Goal: Communication & Community: Answer question/provide support

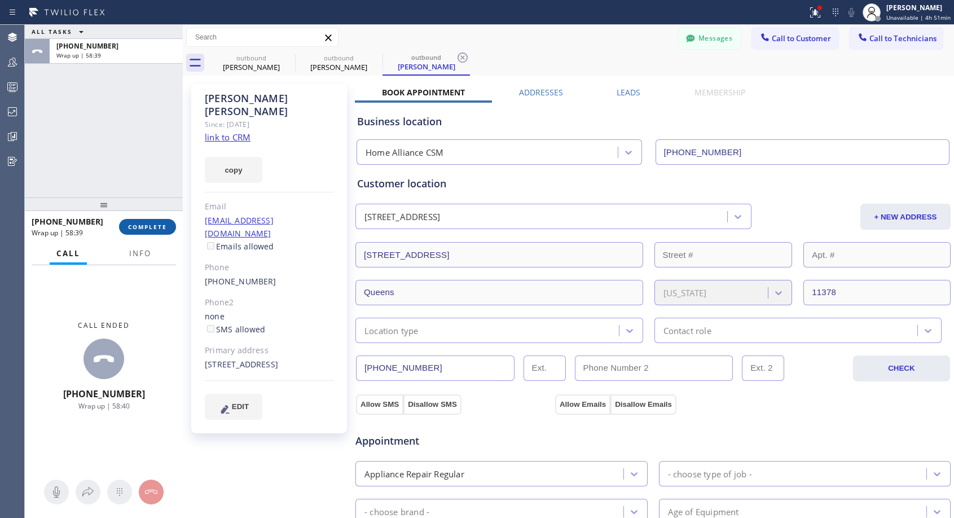
click at [146, 230] on span "COMPLETE" at bounding box center [147, 227] width 39 height 8
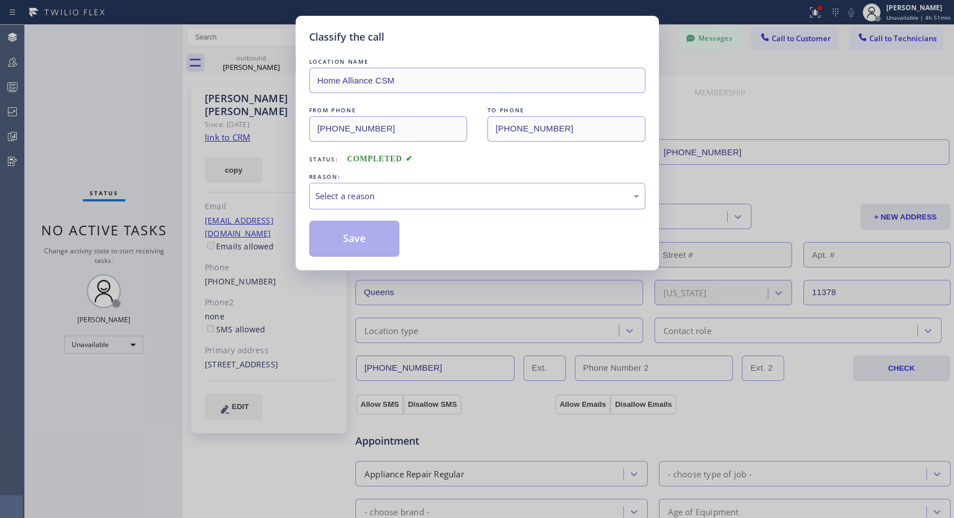
click at [375, 196] on div "Select a reason" at bounding box center [478, 196] width 324 height 13
click at [357, 221] on button "Save" at bounding box center [354, 239] width 91 height 36
click at [357, 231] on button "Save" at bounding box center [354, 239] width 91 height 36
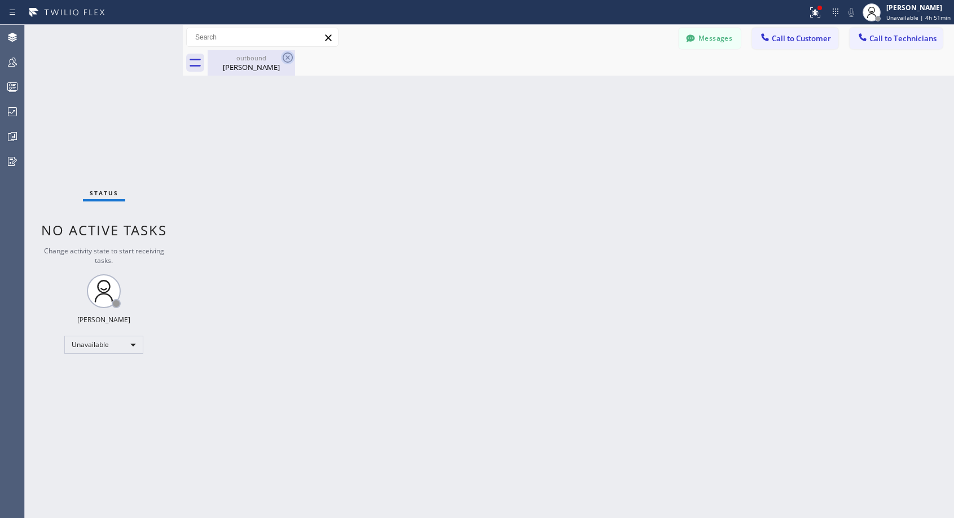
click at [287, 55] on icon at bounding box center [288, 58] width 14 height 14
click at [798, 40] on span "Call to Customer" at bounding box center [801, 38] width 59 height 10
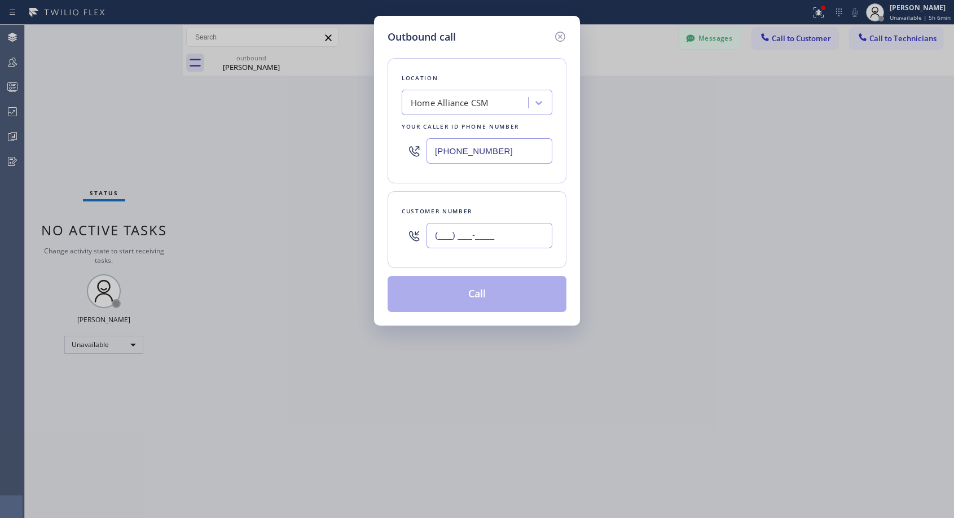
click at [453, 226] on input "(___) ___-____" at bounding box center [490, 235] width 126 height 25
paste input "310) 403-3872"
type input "[PHONE_NUMBER]"
click at [510, 202] on div "Customer number [PHONE_NUMBER]" at bounding box center [477, 229] width 179 height 77
click at [467, 147] on input "[PHONE_NUMBER]" at bounding box center [490, 150] width 126 height 25
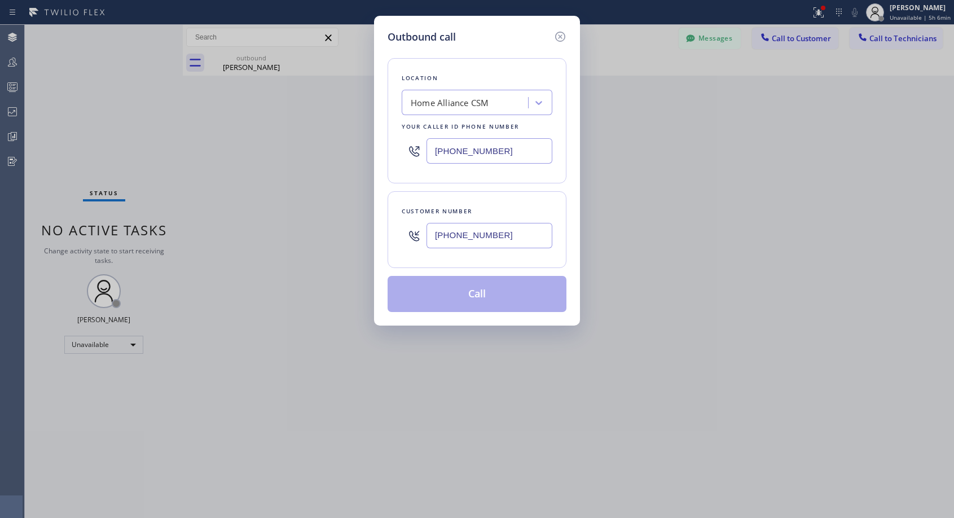
click at [467, 147] on input "[PHONE_NUMBER]" at bounding box center [490, 150] width 126 height 25
paste input "text"
type input "[PHONE_NUMBER]"
click at [523, 167] on div "[PHONE_NUMBER]" at bounding box center [477, 151] width 151 height 37
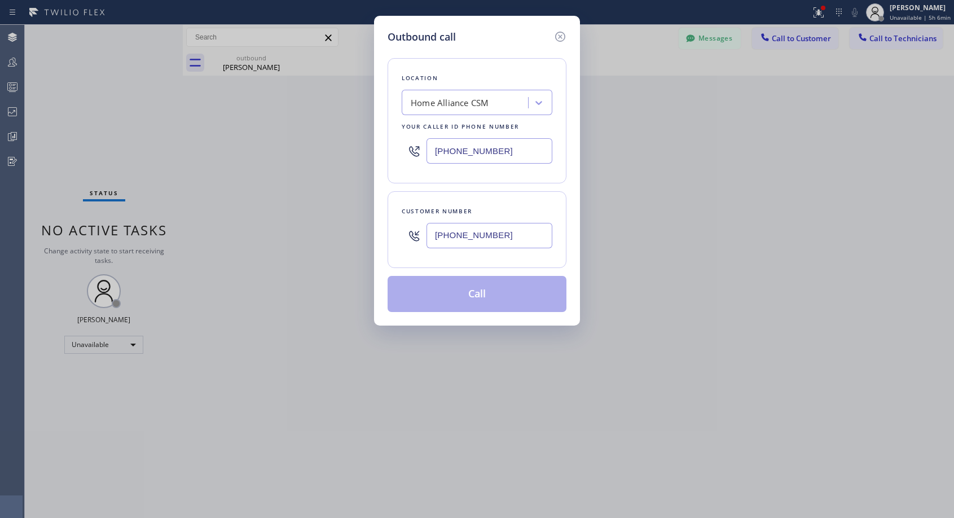
click at [518, 273] on div "Location Home Alliance CSM Your caller id phone number [PHONE_NUMBER] Customer …" at bounding box center [477, 179] width 179 height 268
click at [558, 35] on icon at bounding box center [561, 37] width 14 height 14
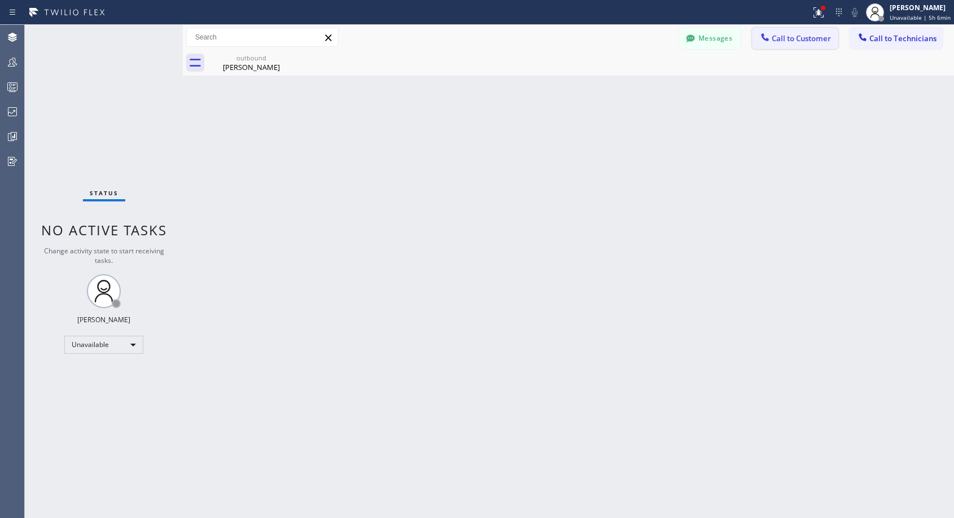
click at [800, 39] on span "Call to Customer" at bounding box center [801, 38] width 59 height 10
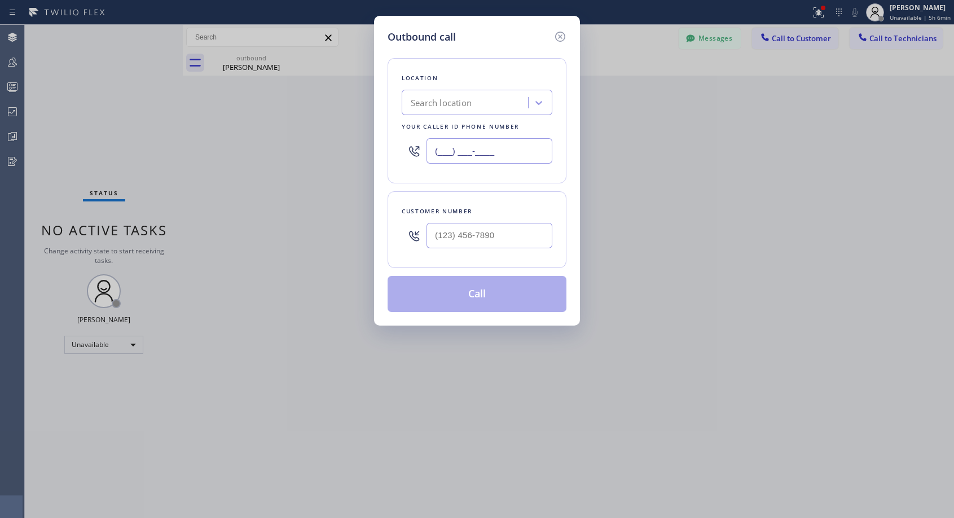
click at [433, 148] on input "(___) ___-____" at bounding box center [490, 150] width 126 height 25
paste input "818) 614-5337"
type input "[PHONE_NUMBER]"
click at [433, 238] on input "(___) ___-____" at bounding box center [490, 235] width 126 height 25
paste input "310) 403-3872"
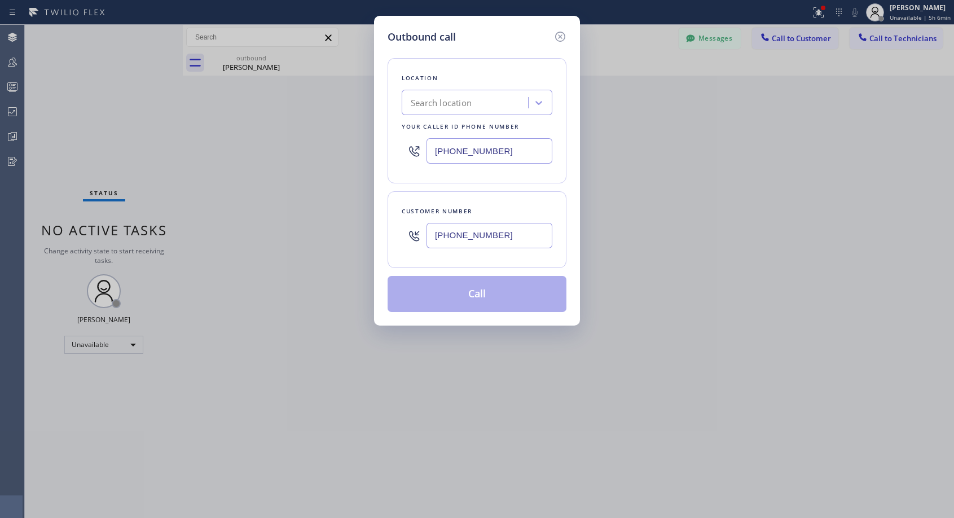
type input "[PHONE_NUMBER]"
click at [497, 196] on div "Customer number [PHONE_NUMBER]" at bounding box center [477, 229] width 179 height 77
click at [542, 209] on div "Customer number" at bounding box center [477, 211] width 151 height 12
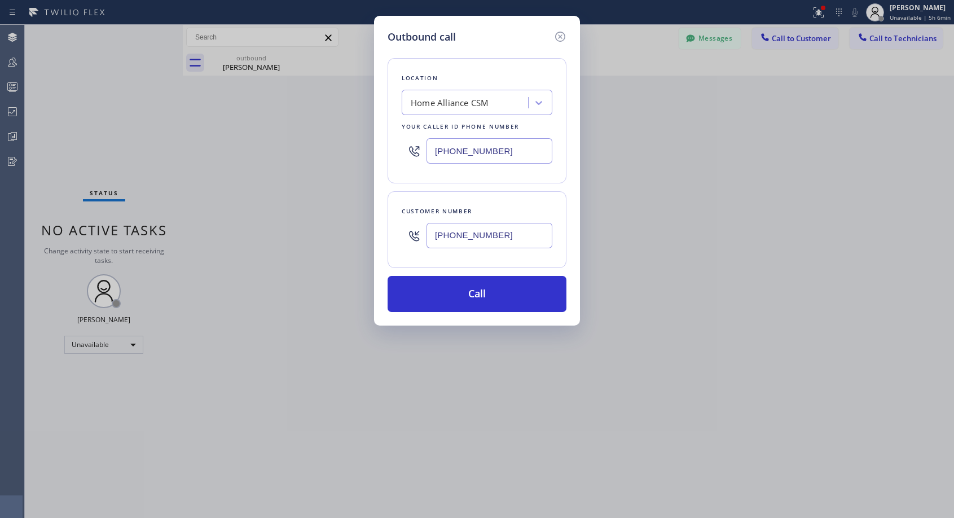
click at [538, 44] on div "Outbound call" at bounding box center [477, 36] width 179 height 15
click at [492, 290] on button "Call" at bounding box center [477, 294] width 179 height 36
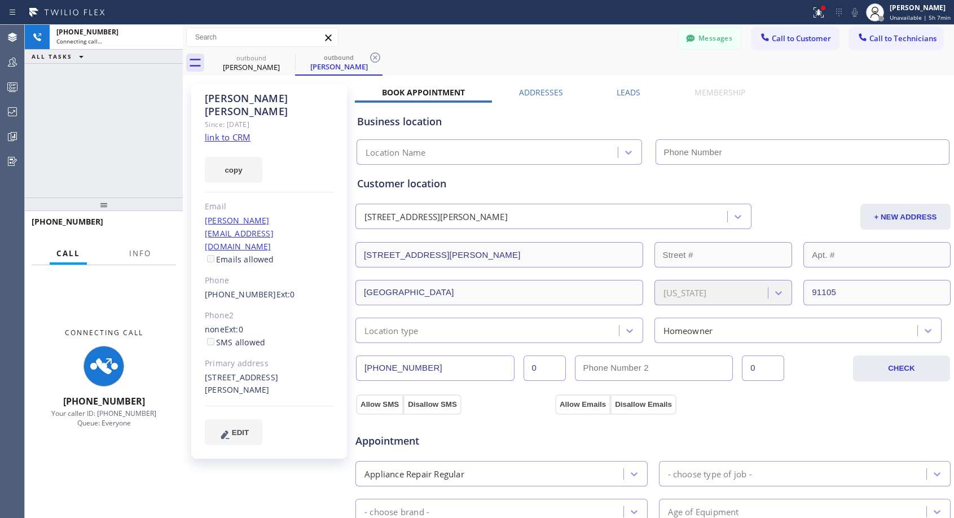
type input "[PHONE_NUMBER]"
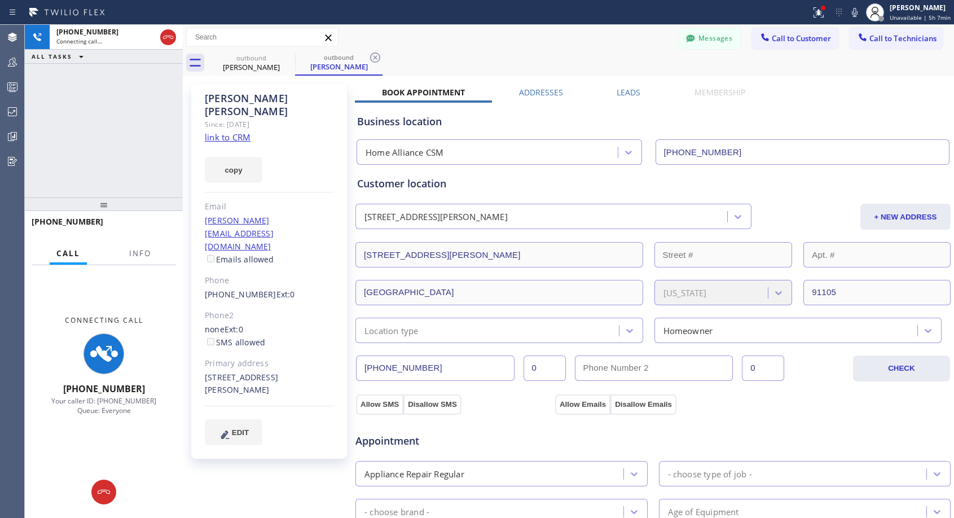
click at [137, 112] on div "[PHONE_NUMBER] Connecting call… ALL TASKS ALL TASKS ACTIVE TASKS TASKS IN WRAP …" at bounding box center [104, 111] width 158 height 173
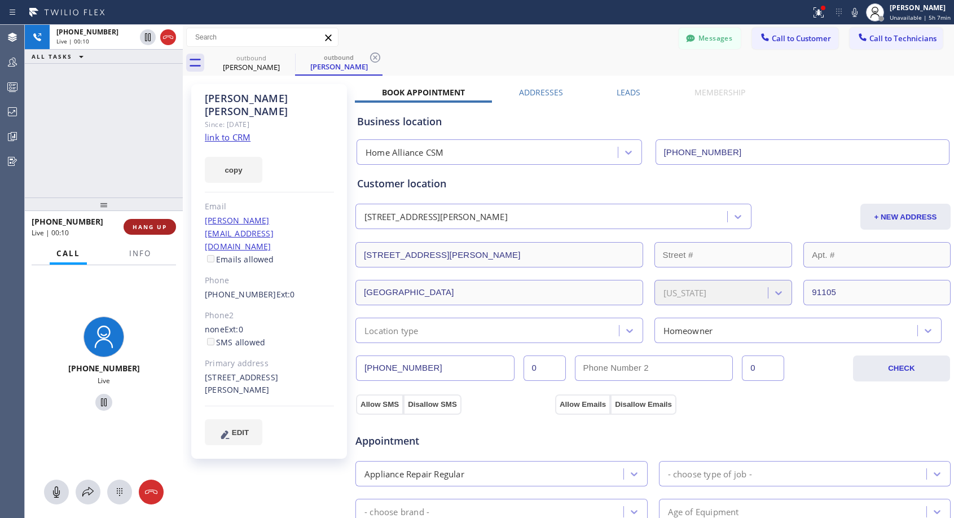
click at [132, 222] on button "HANG UP" at bounding box center [150, 227] width 52 height 16
click at [156, 227] on span "HANG UP" at bounding box center [150, 227] width 34 height 8
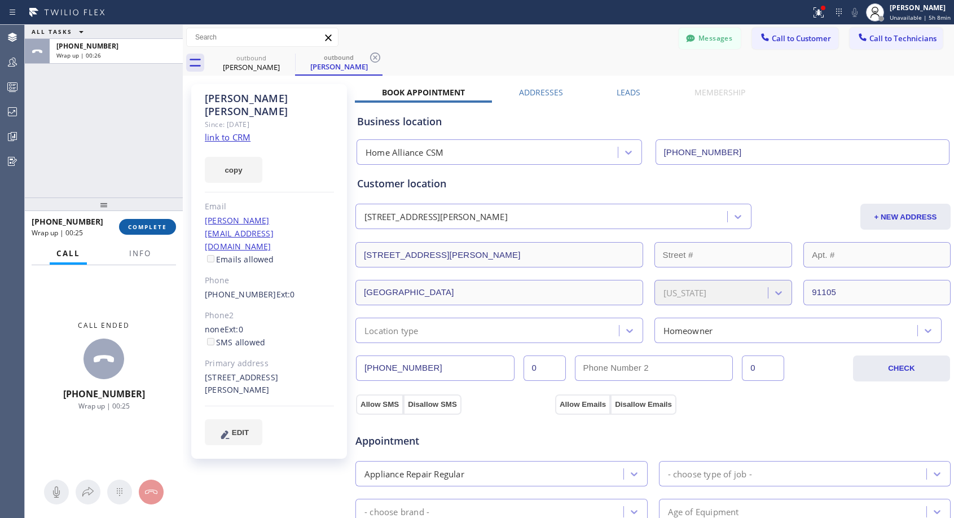
click at [155, 226] on span "COMPLETE" at bounding box center [147, 227] width 39 height 8
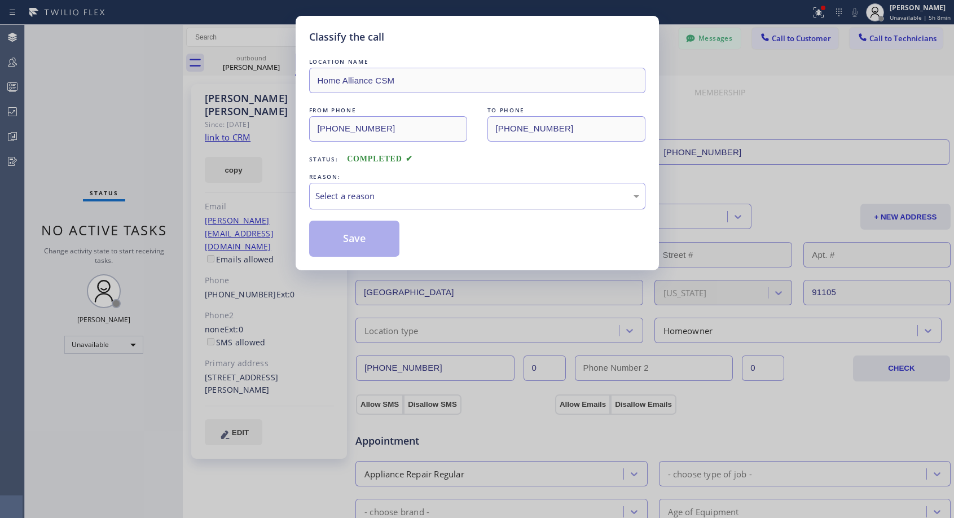
click at [392, 189] on div "Select a reason" at bounding box center [477, 196] width 336 height 27
click at [349, 234] on button "Save" at bounding box center [354, 239] width 91 height 36
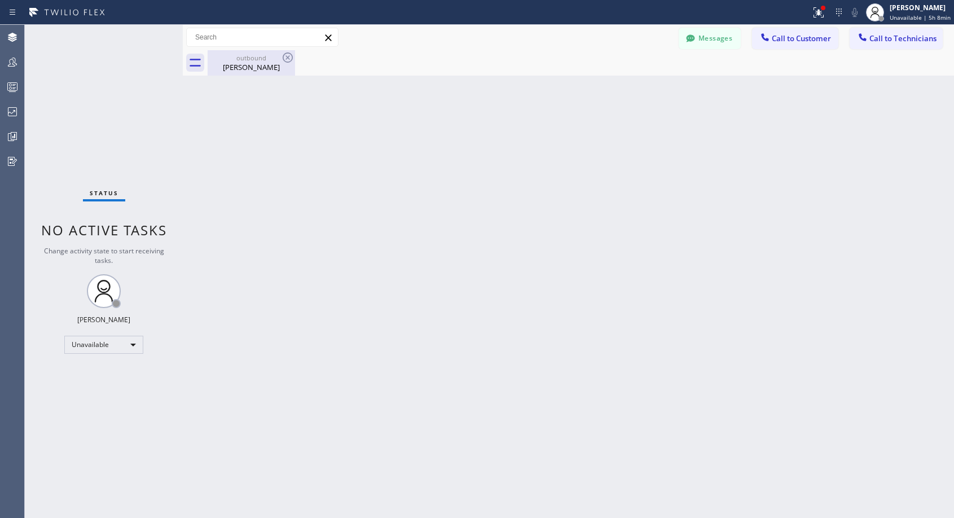
click at [242, 68] on div "[PERSON_NAME]" at bounding box center [251, 67] width 85 height 10
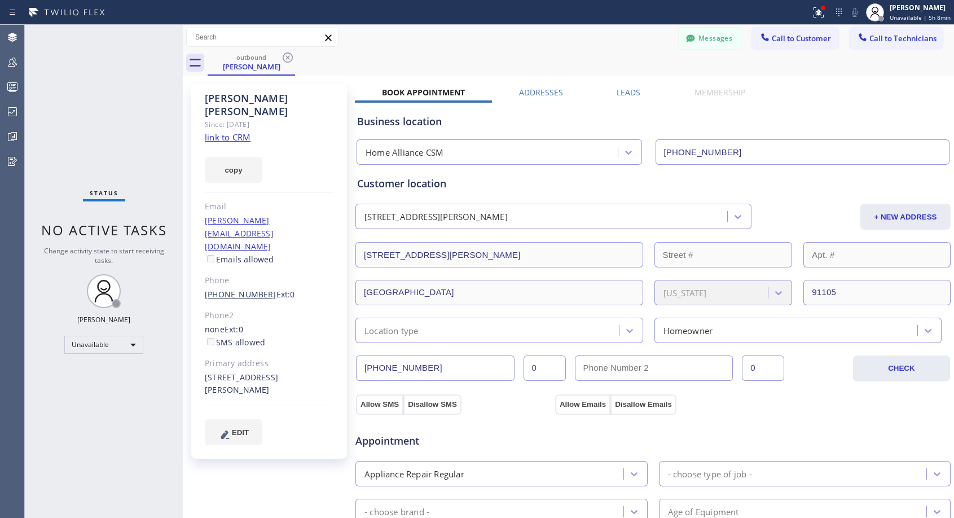
click at [230, 289] on link "[PHONE_NUMBER]" at bounding box center [241, 294] width 72 height 11
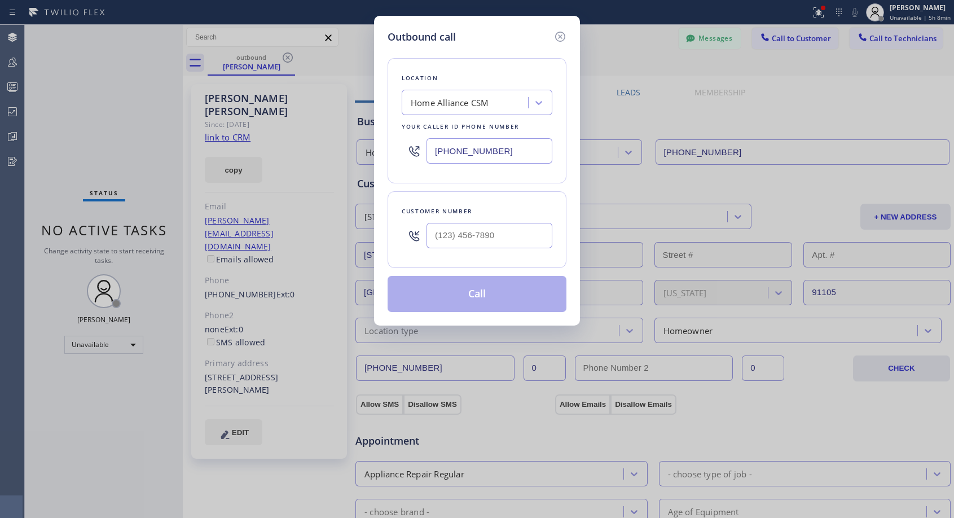
type input "[PHONE_NUMBER]"
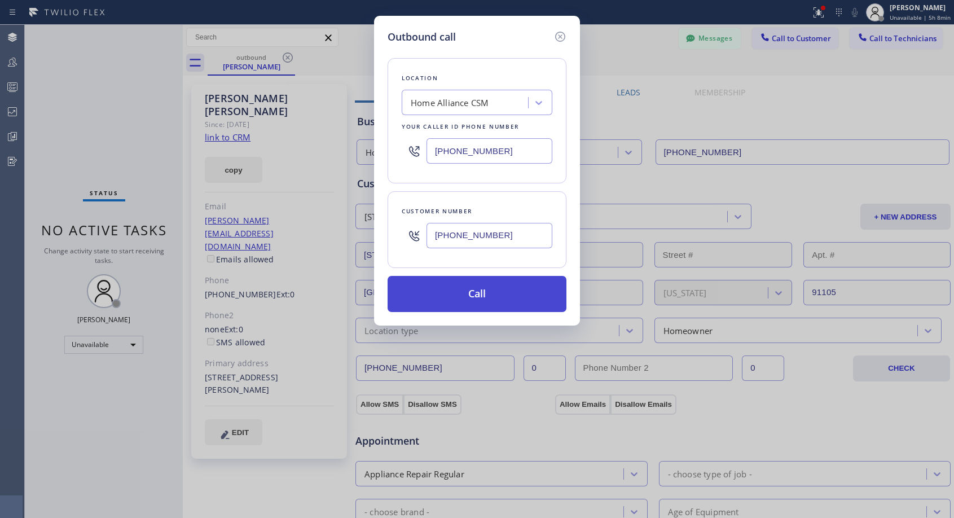
click at [453, 291] on button "Call" at bounding box center [477, 294] width 179 height 36
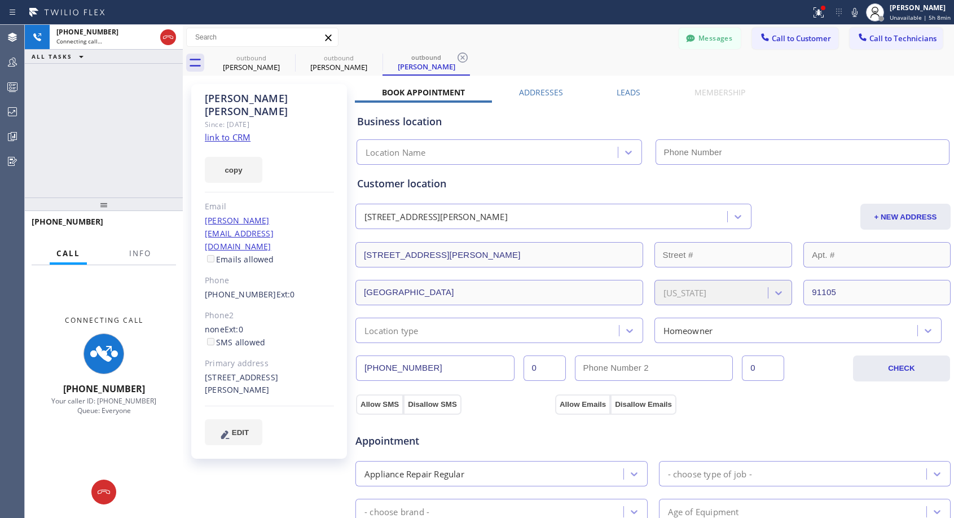
type input "[PHONE_NUMBER]"
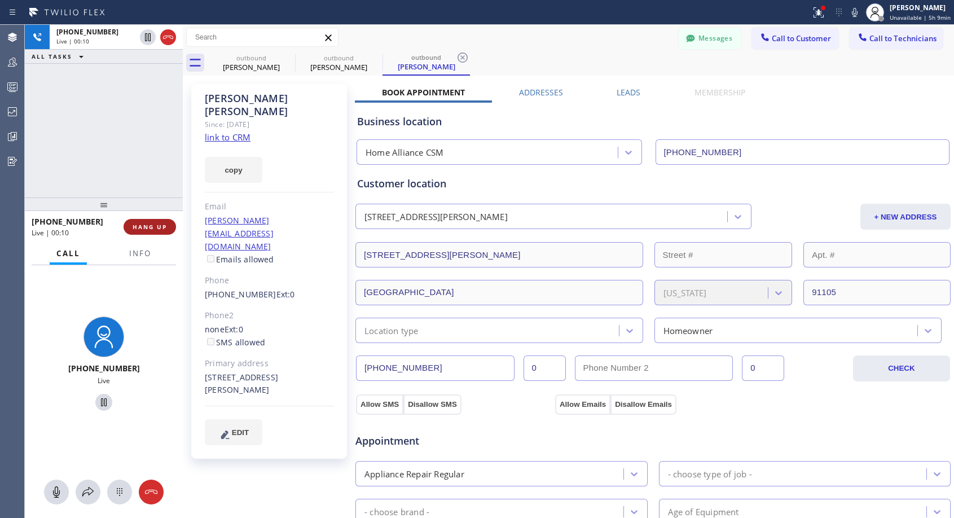
click at [159, 224] on span "HANG UP" at bounding box center [150, 227] width 34 height 8
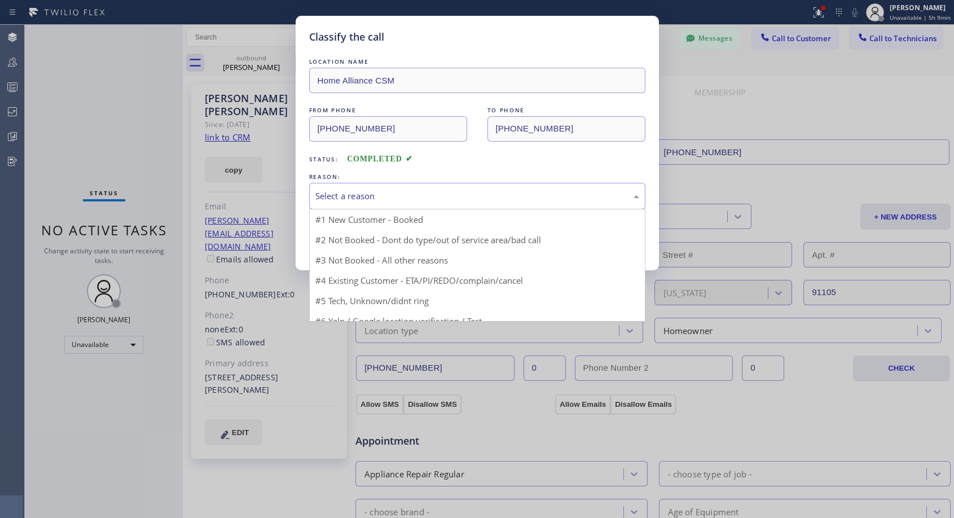
click at [421, 201] on div "Select a reason" at bounding box center [478, 196] width 324 height 13
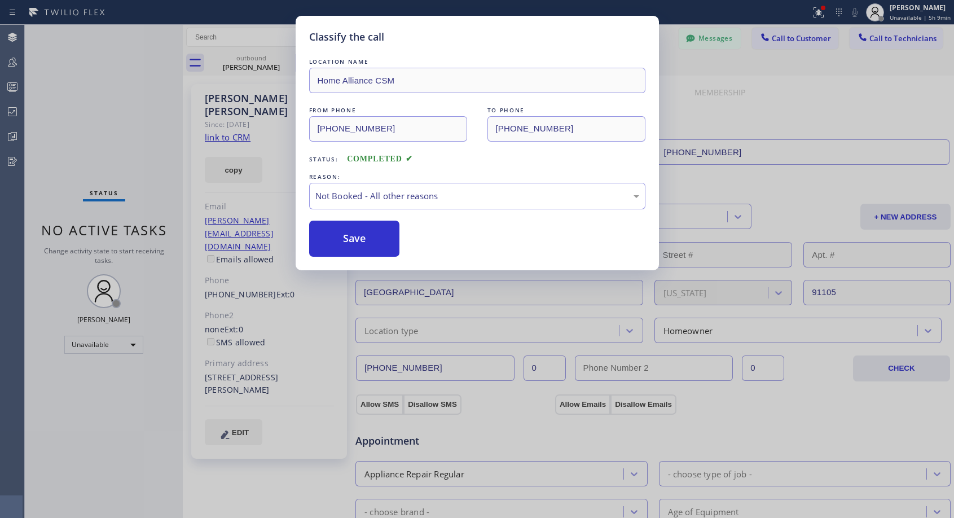
click at [356, 243] on button "Save" at bounding box center [354, 239] width 91 height 36
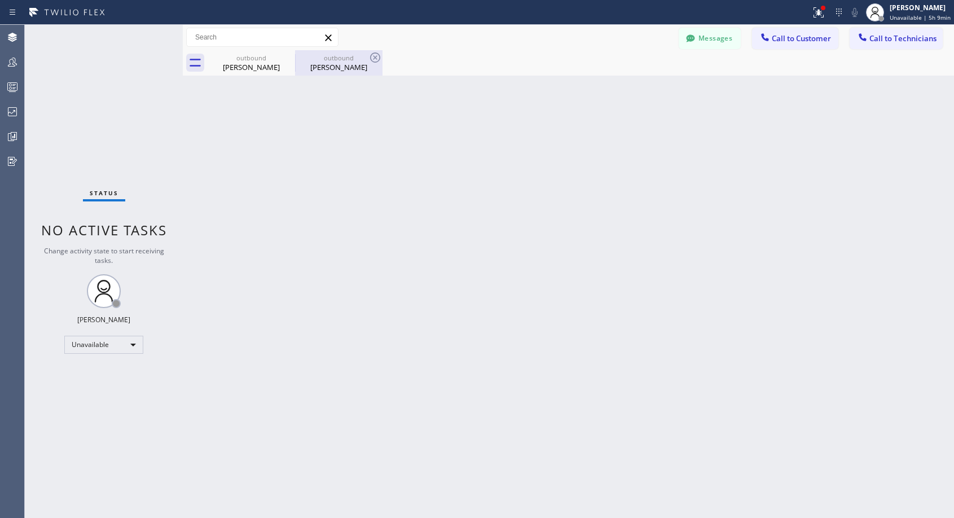
click at [340, 63] on div "[PERSON_NAME]" at bounding box center [338, 67] width 85 height 10
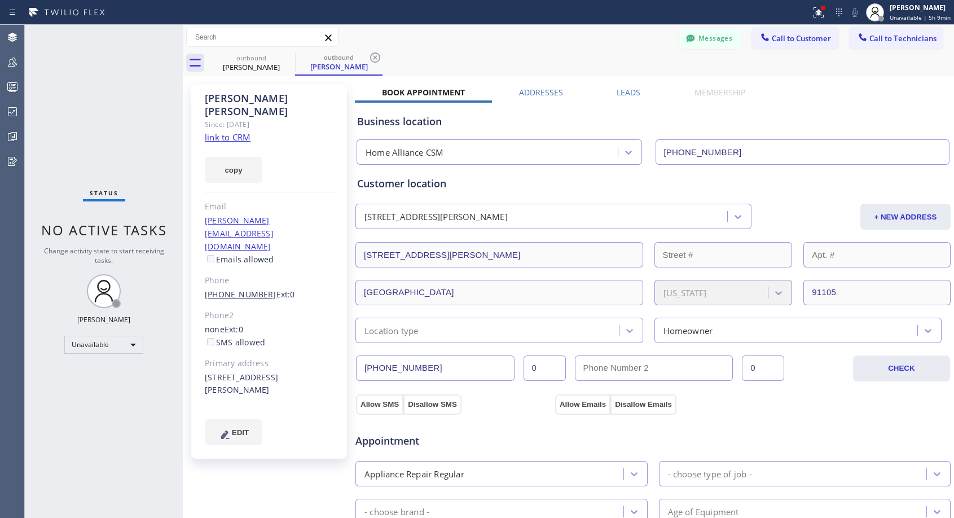
click at [240, 289] on link "[PHONE_NUMBER]" at bounding box center [241, 294] width 72 height 11
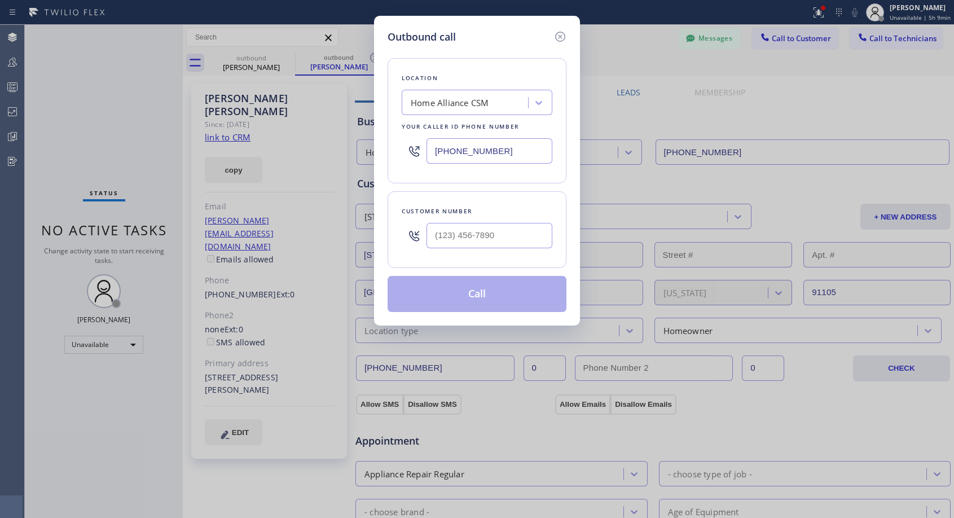
type input "[PHONE_NUMBER]"
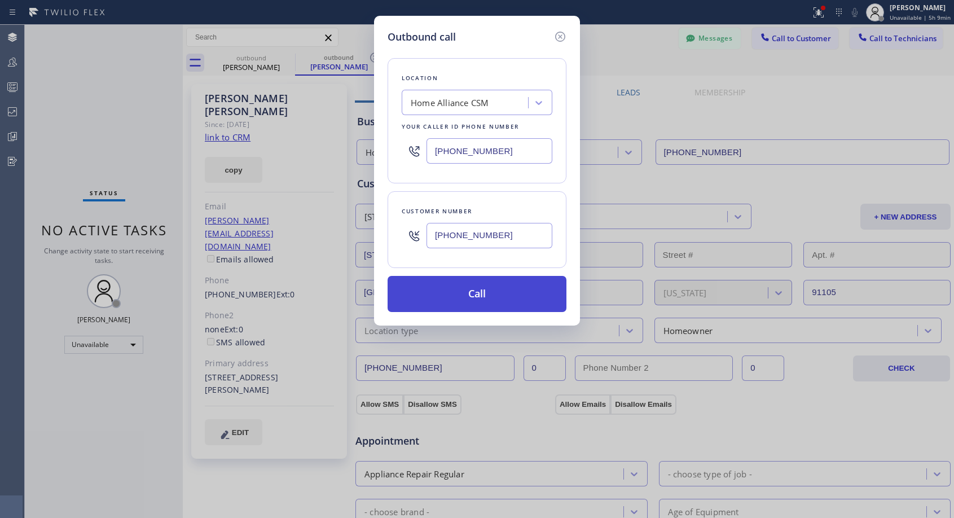
click at [478, 291] on button "Call" at bounding box center [477, 294] width 179 height 36
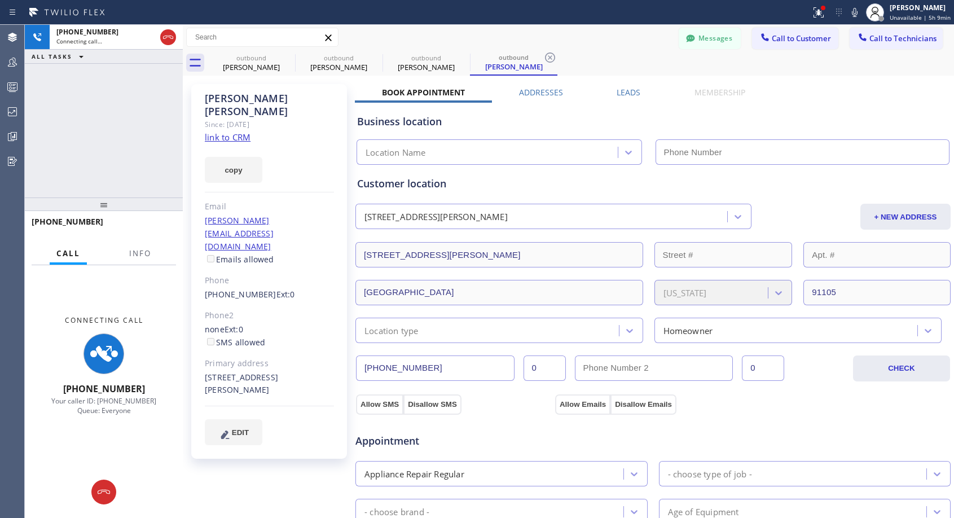
type input "[PHONE_NUMBER]"
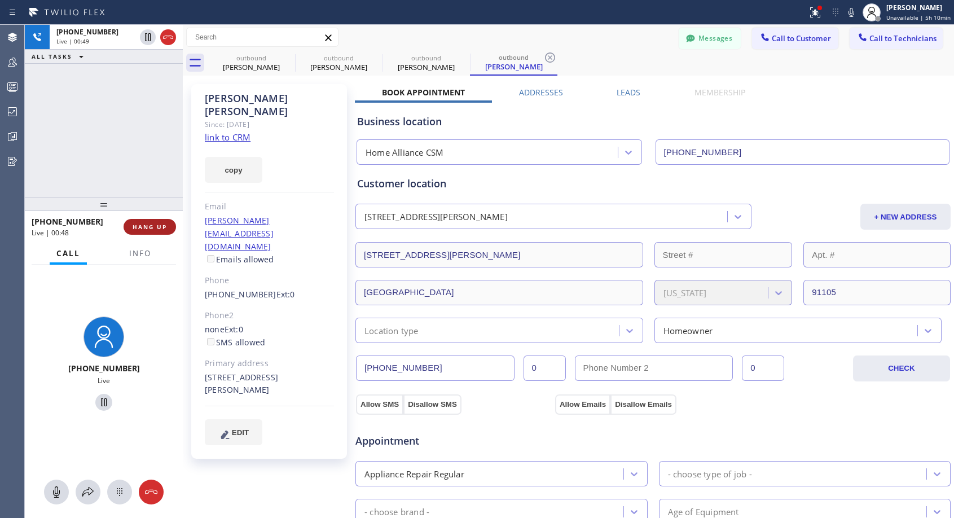
click at [151, 224] on span "HANG UP" at bounding box center [150, 227] width 34 height 8
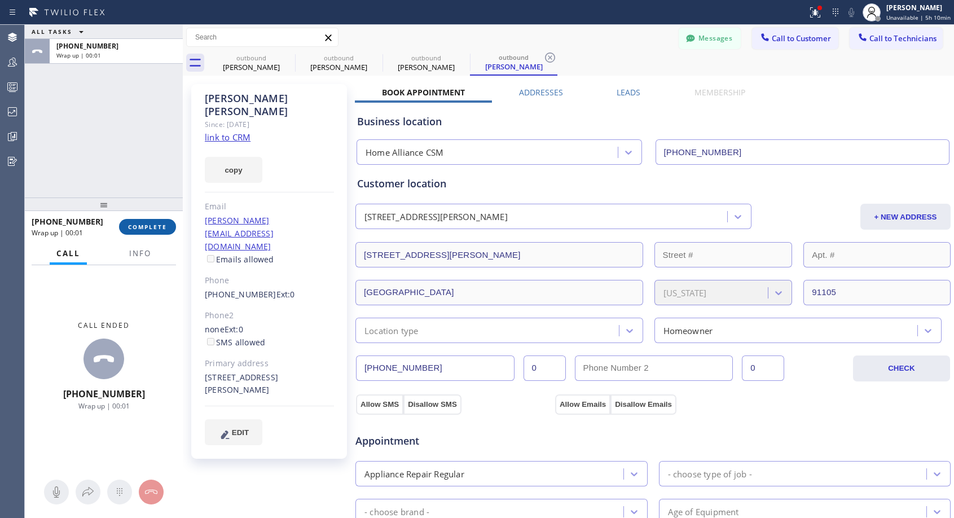
click at [151, 224] on span "COMPLETE" at bounding box center [147, 227] width 39 height 8
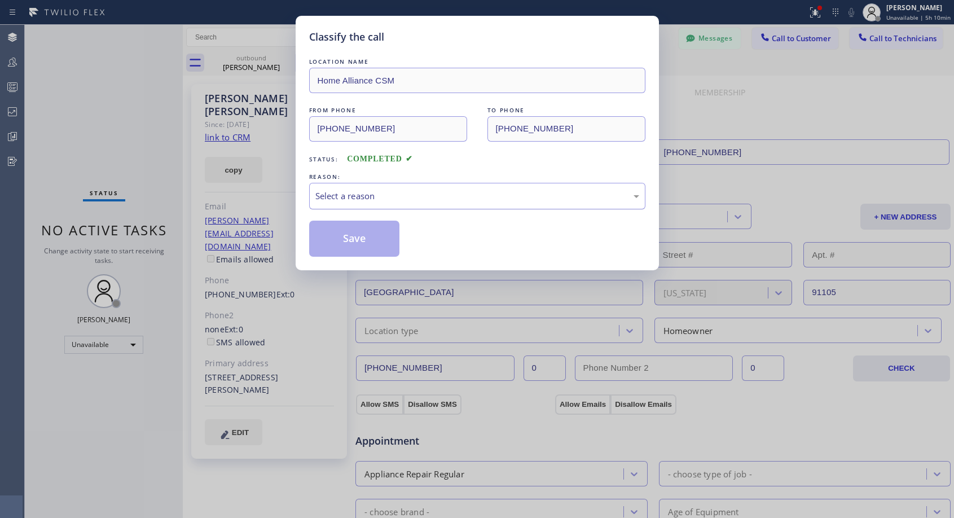
click at [379, 198] on div "Select a reason" at bounding box center [478, 196] width 324 height 13
click at [345, 249] on button "Save" at bounding box center [354, 239] width 91 height 36
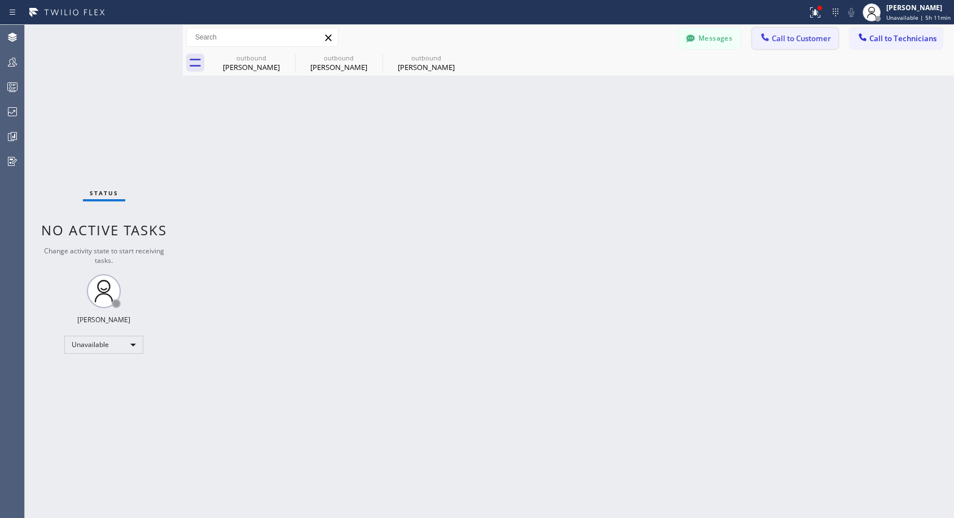
click at [780, 36] on span "Call to Customer" at bounding box center [801, 38] width 59 height 10
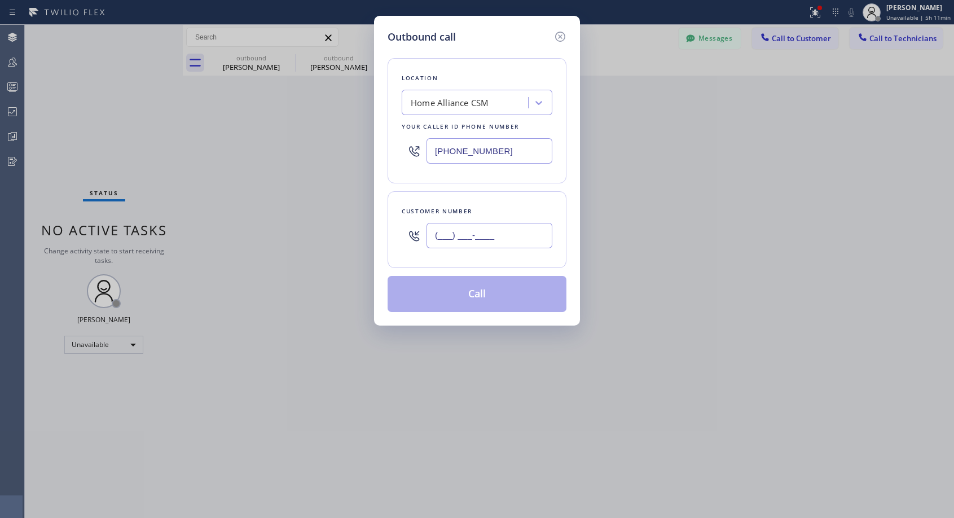
click at [510, 235] on input "(___) ___-____" at bounding box center [490, 235] width 126 height 25
paste input "541) 622-5650"
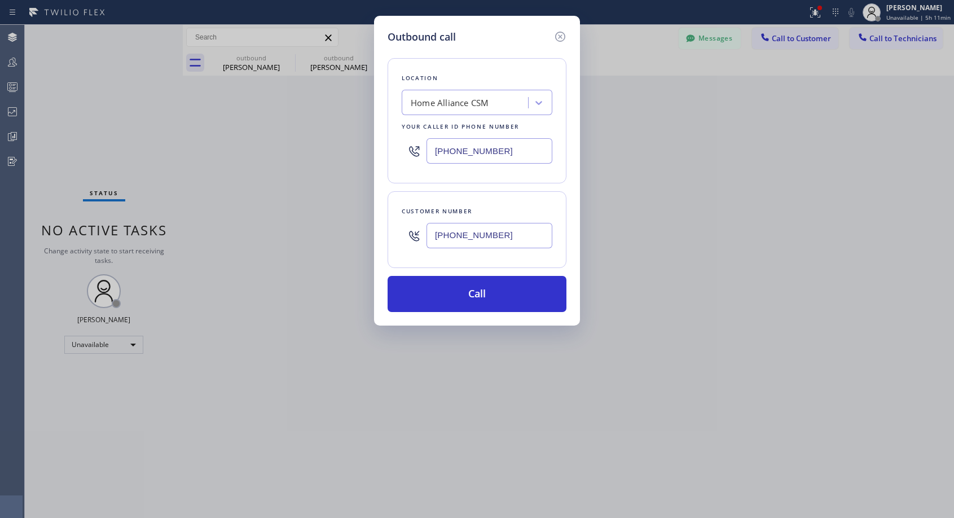
type input "[PHONE_NUMBER]"
click at [507, 294] on button "Call" at bounding box center [477, 294] width 179 height 36
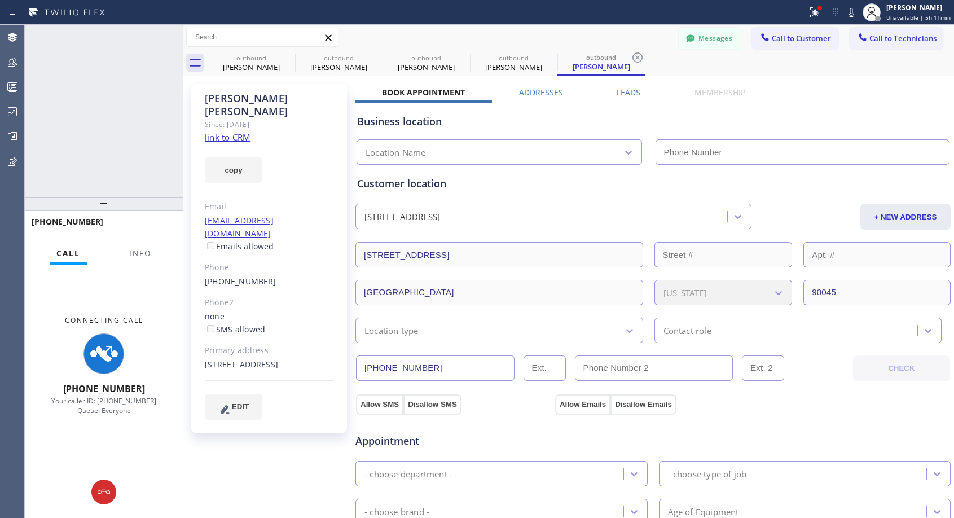
type input "[PHONE_NUMBER]"
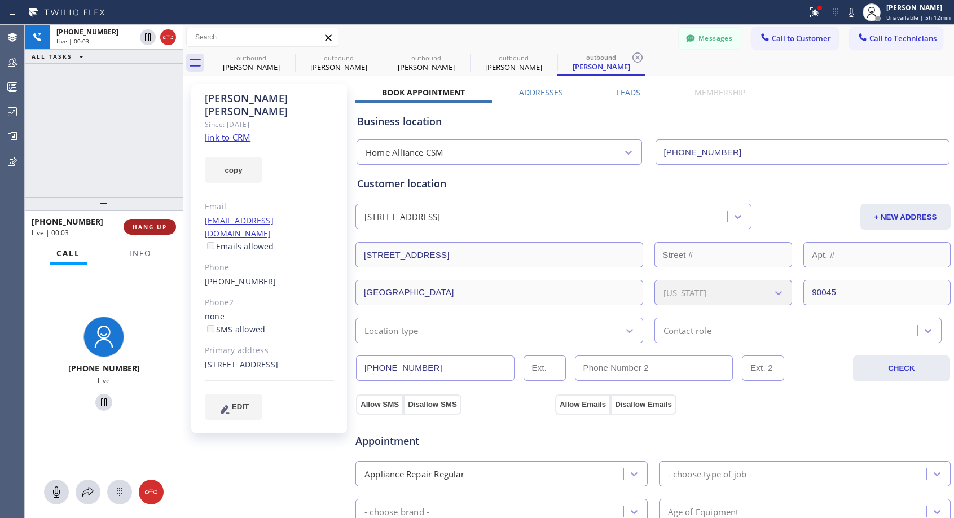
click at [160, 227] on span "HANG UP" at bounding box center [150, 227] width 34 height 8
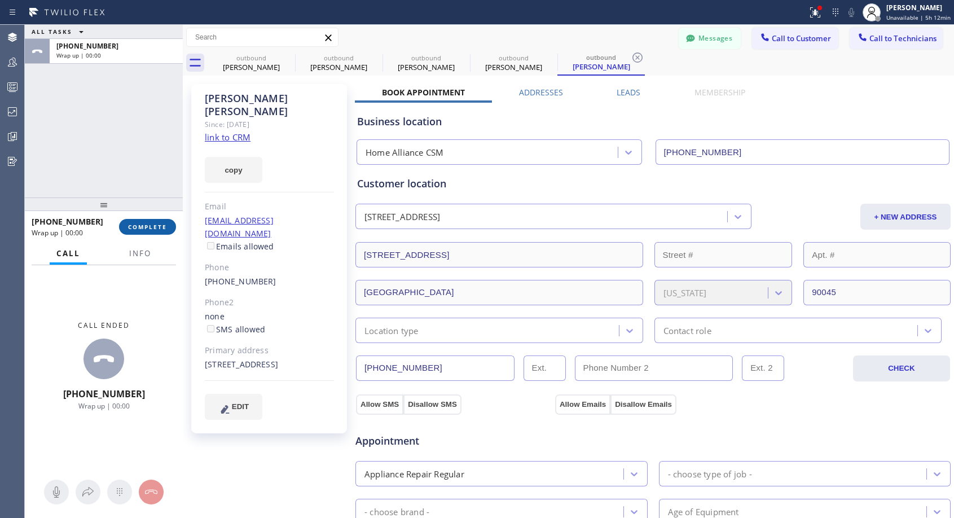
click at [160, 227] on span "COMPLETE" at bounding box center [147, 227] width 39 height 8
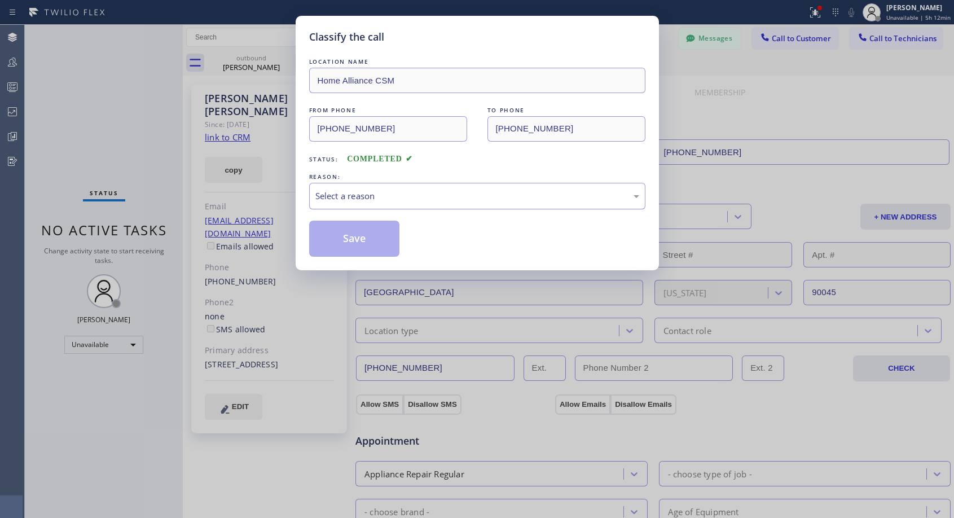
click at [381, 198] on div "Select a reason" at bounding box center [478, 196] width 324 height 13
click at [348, 239] on button "Save" at bounding box center [354, 239] width 91 height 36
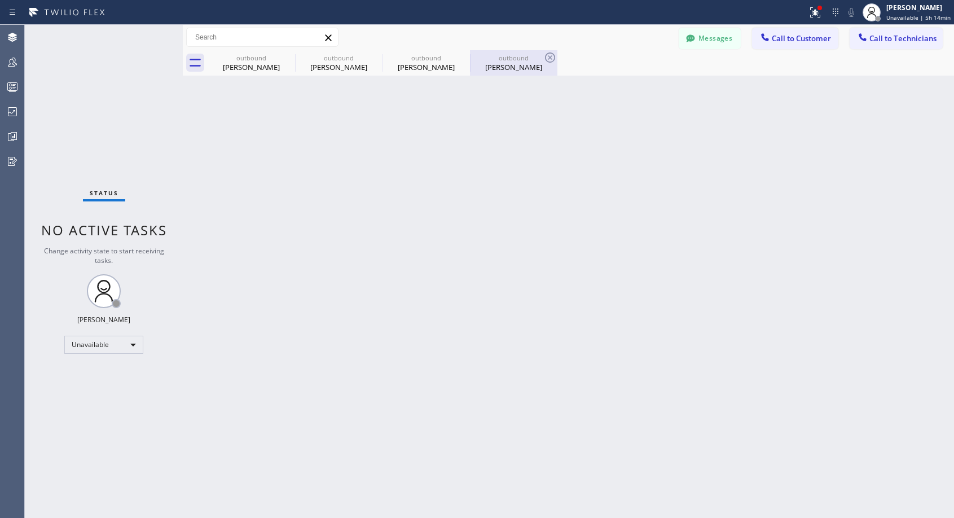
click at [494, 58] on div "outbound" at bounding box center [513, 58] width 85 height 8
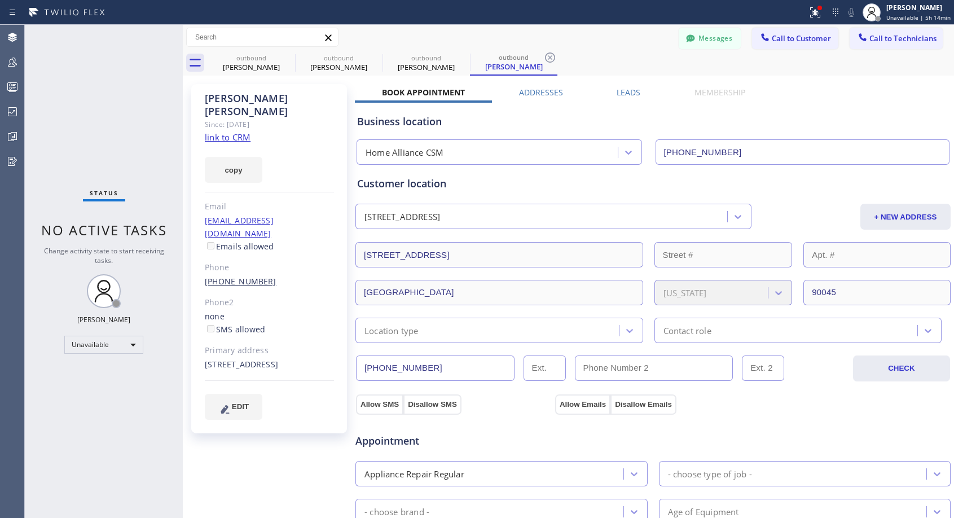
click at [230, 276] on link "[PHONE_NUMBER]" at bounding box center [241, 281] width 72 height 11
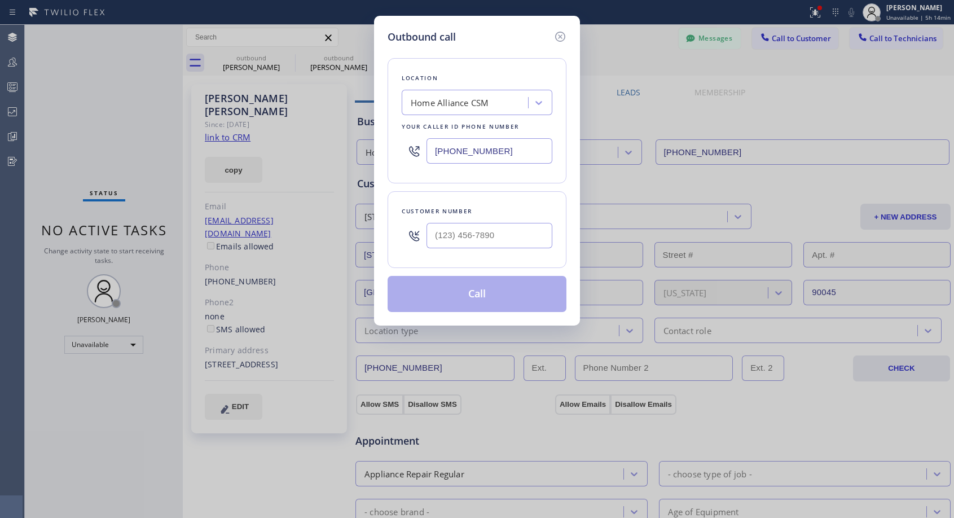
type input "[PHONE_NUMBER]"
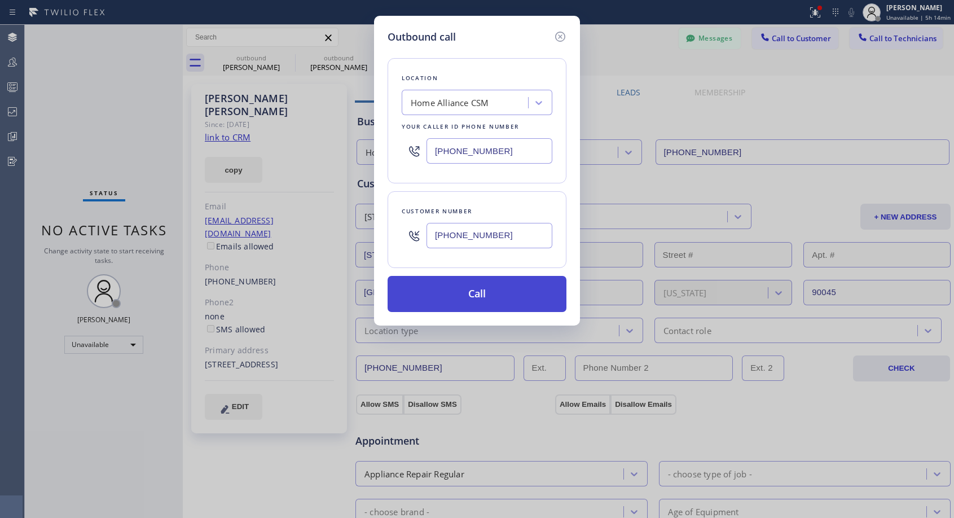
click at [480, 297] on button "Call" at bounding box center [477, 294] width 179 height 36
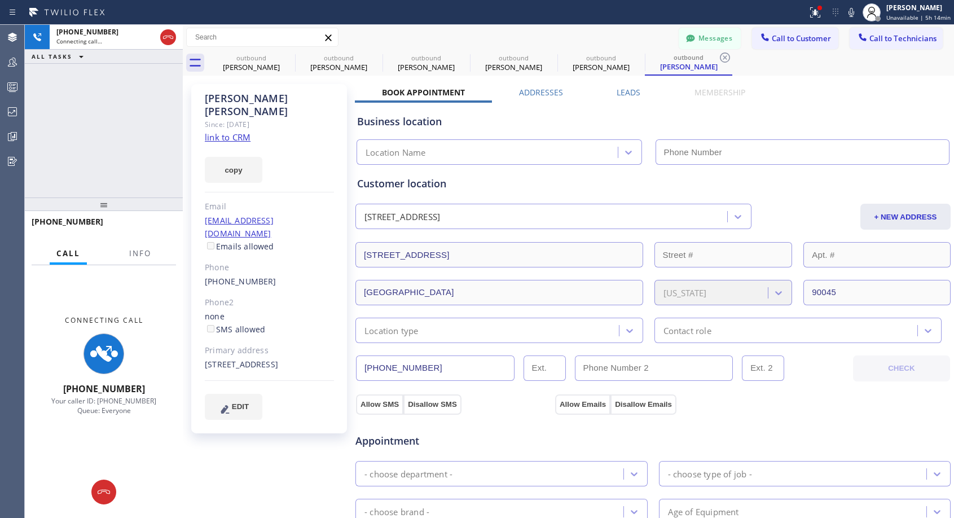
type input "[PHONE_NUMBER]"
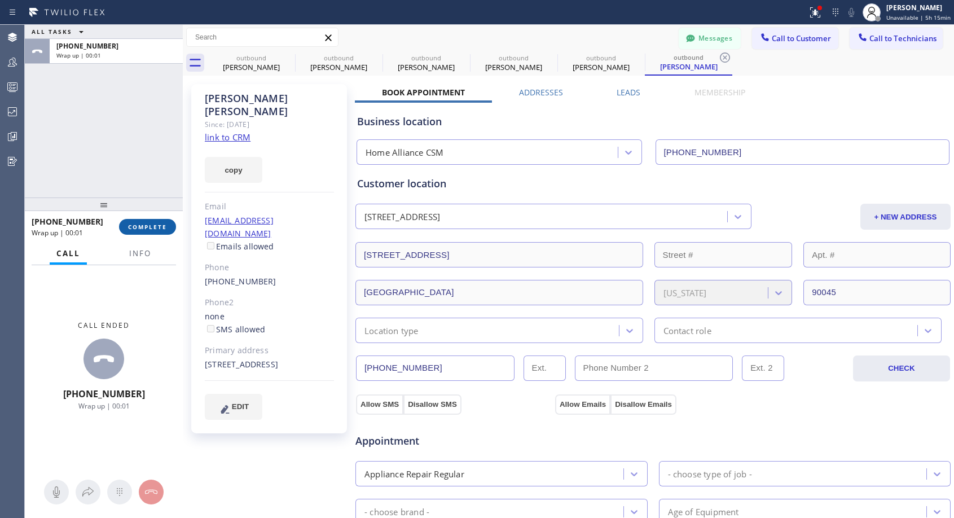
click at [130, 224] on span "COMPLETE" at bounding box center [147, 227] width 39 height 8
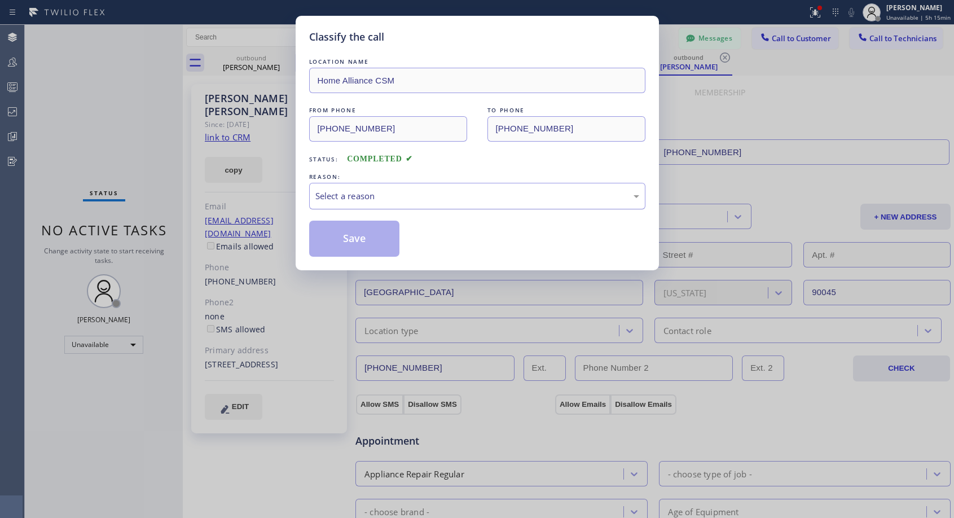
click at [410, 196] on div "Select a reason" at bounding box center [478, 196] width 324 height 13
click at [339, 246] on button "Save" at bounding box center [354, 239] width 91 height 36
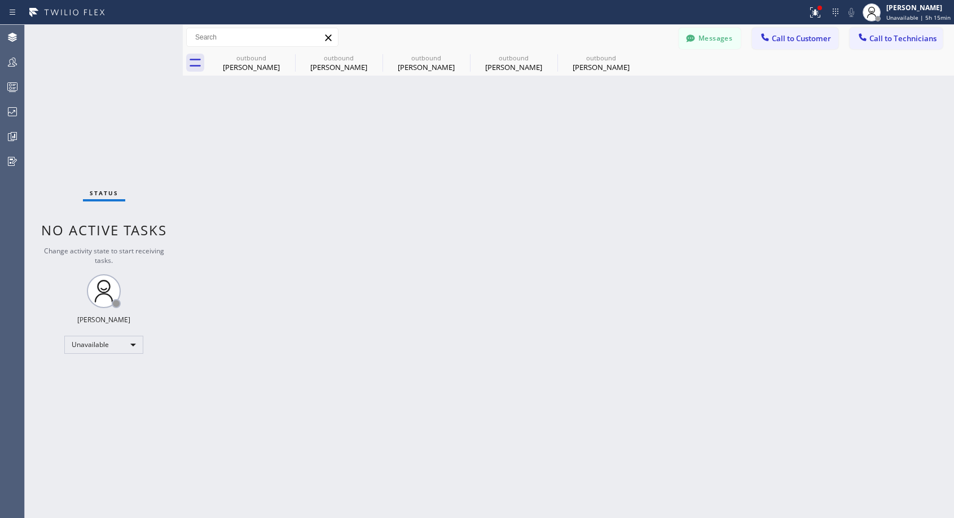
drag, startPoint x: 297, startPoint y: 266, endPoint x: 301, endPoint y: 238, distance: 28.4
click at [297, 266] on div "Back to Dashboard Change Sender ID Customers Technicians NH [PERSON_NAME] [DATE…" at bounding box center [569, 271] width 772 height 493
click at [810, 36] on span "Call to Customer" at bounding box center [801, 38] width 59 height 10
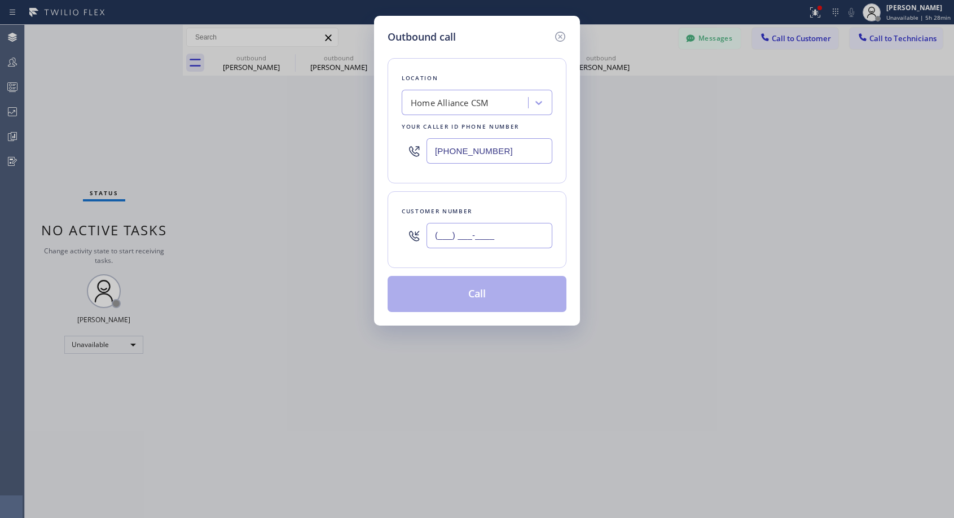
click at [489, 236] on input "(___) ___-____" at bounding box center [490, 235] width 126 height 25
paste input "818) 445-9448"
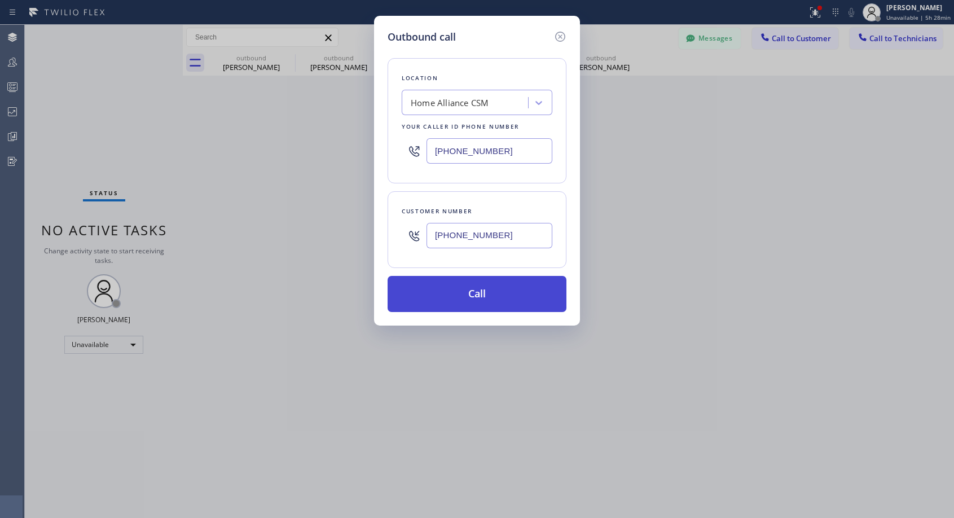
type input "[PHONE_NUMBER]"
click at [495, 299] on button "Call" at bounding box center [477, 294] width 179 height 36
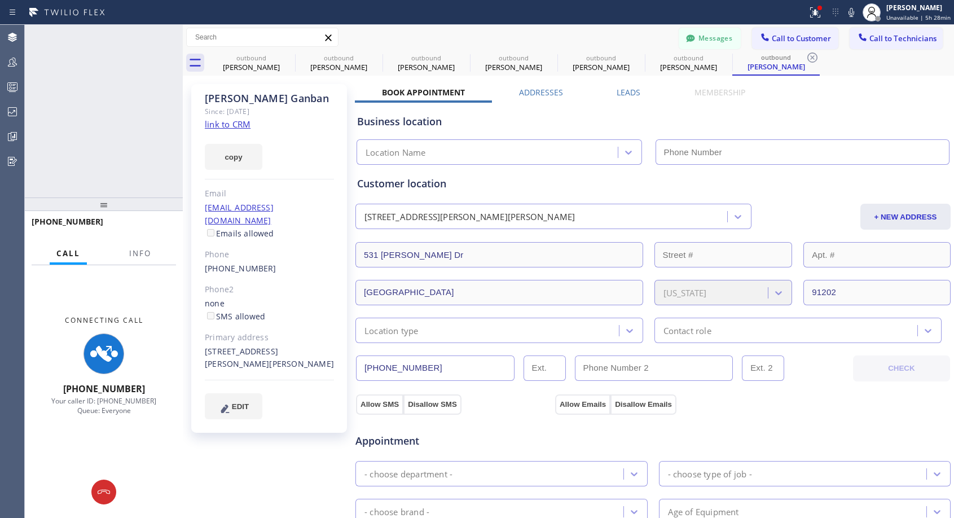
type input "[PHONE_NUMBER]"
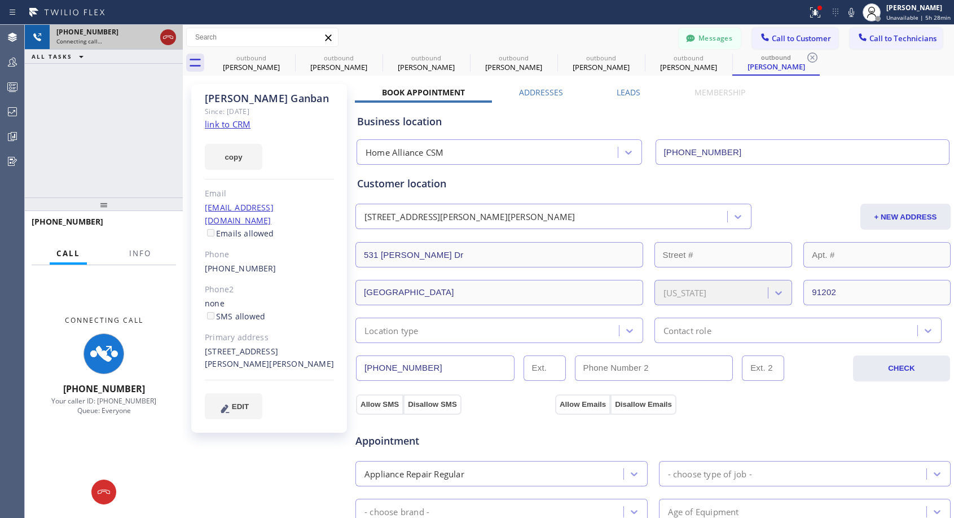
click at [170, 37] on icon at bounding box center [168, 37] width 14 height 14
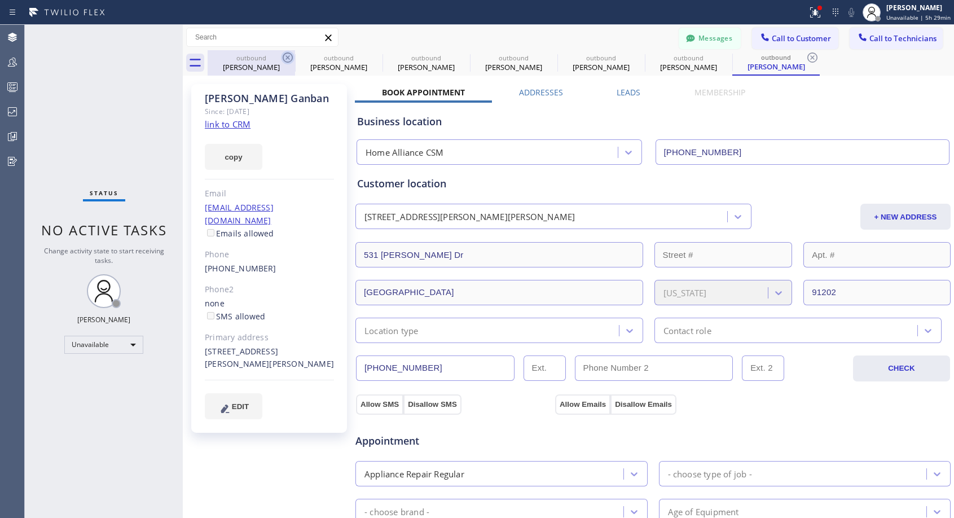
click at [290, 62] on icon at bounding box center [288, 57] width 10 height 10
click at [0, 0] on icon at bounding box center [0, 0] width 0 height 0
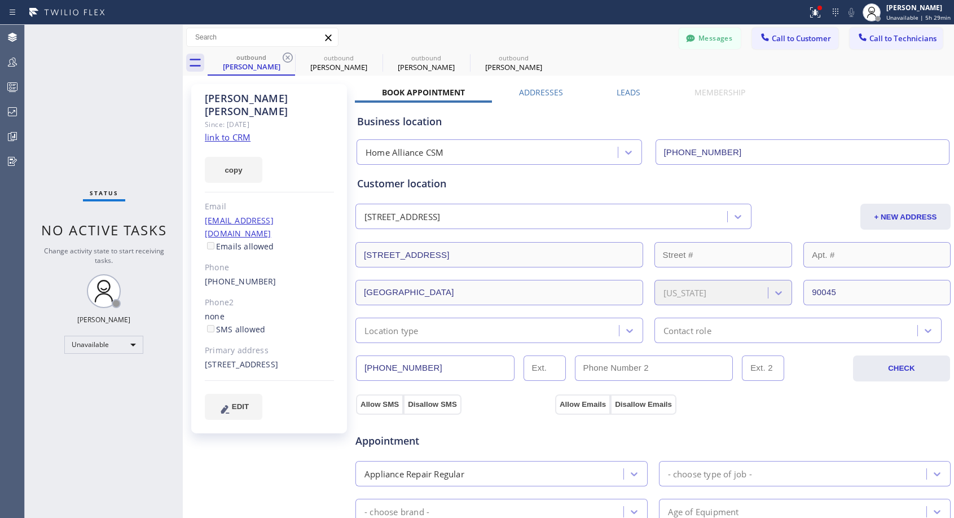
click at [290, 62] on icon at bounding box center [288, 57] width 10 height 10
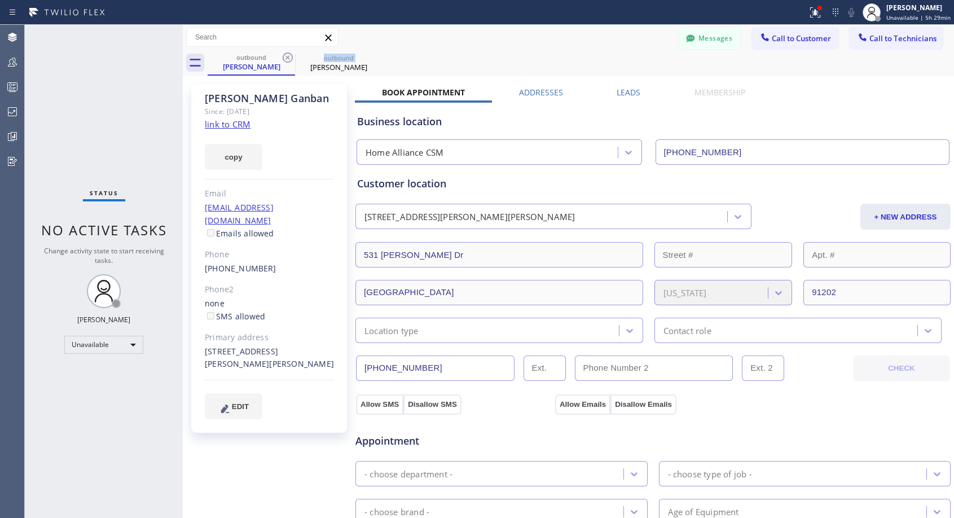
click at [290, 62] on icon at bounding box center [288, 57] width 10 height 10
